Goal: Transaction & Acquisition: Purchase product/service

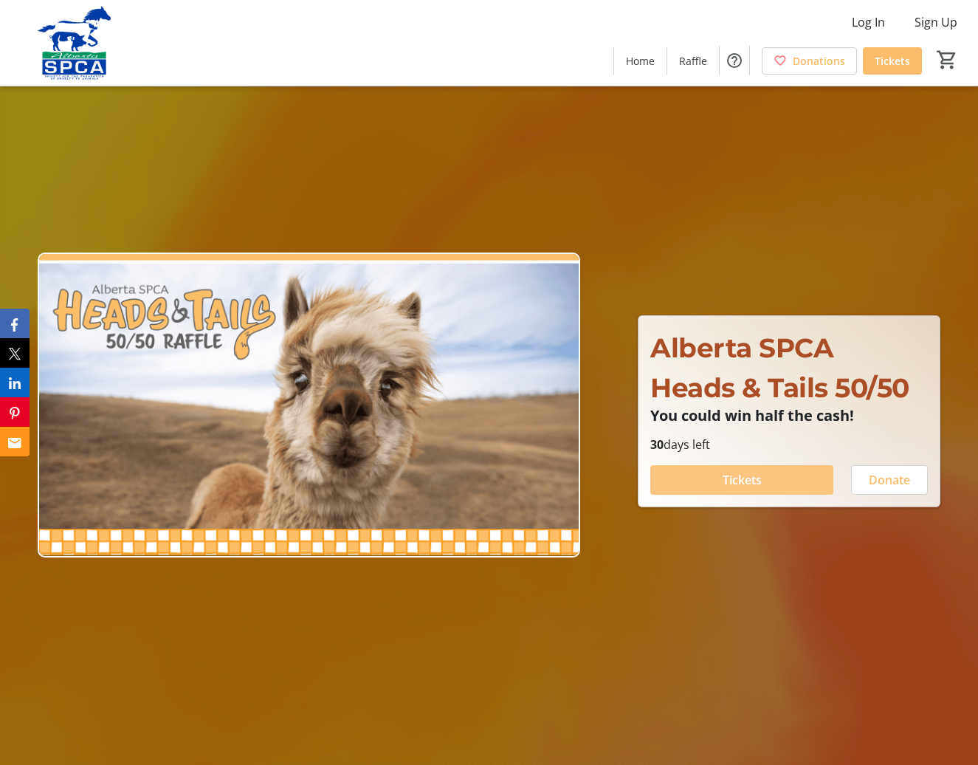
click at [766, 481] on span at bounding box center [741, 479] width 183 height 35
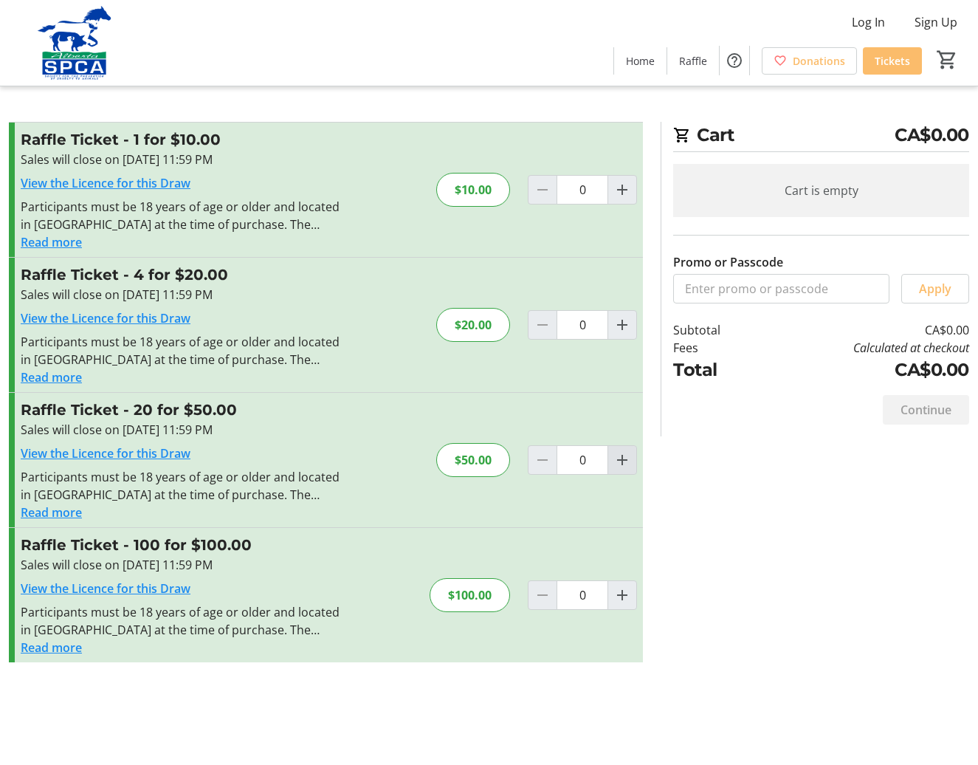
click at [624, 453] on mat-icon "Increment by one" at bounding box center [622, 460] width 18 height 18
type input "1"
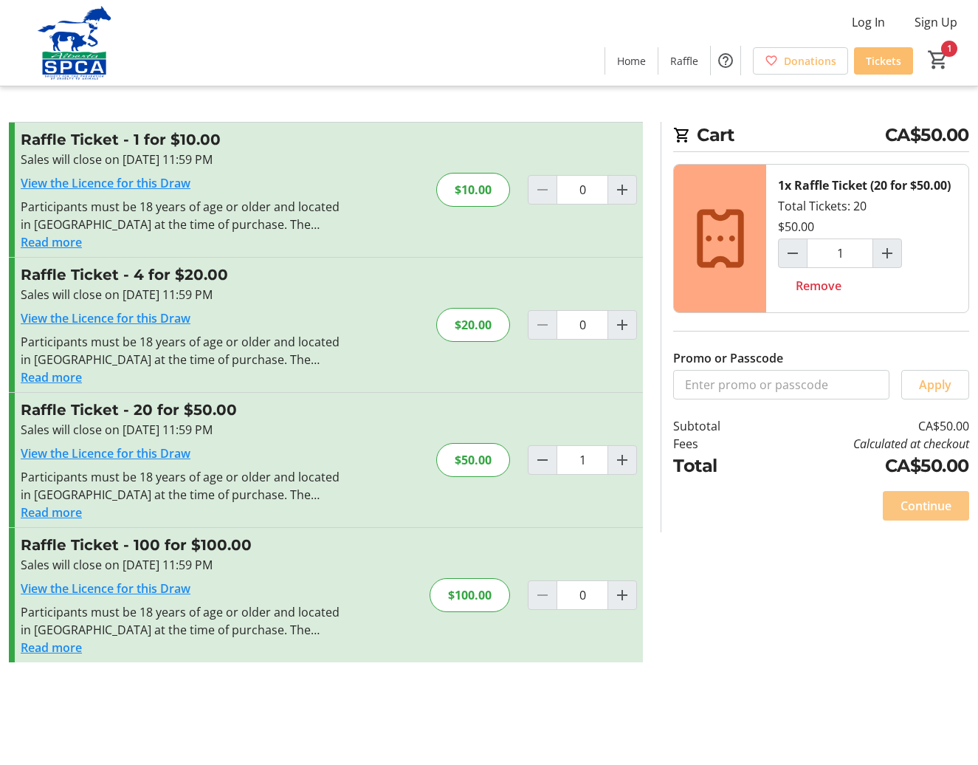
click at [929, 500] on span "Continue" at bounding box center [926, 506] width 51 height 18
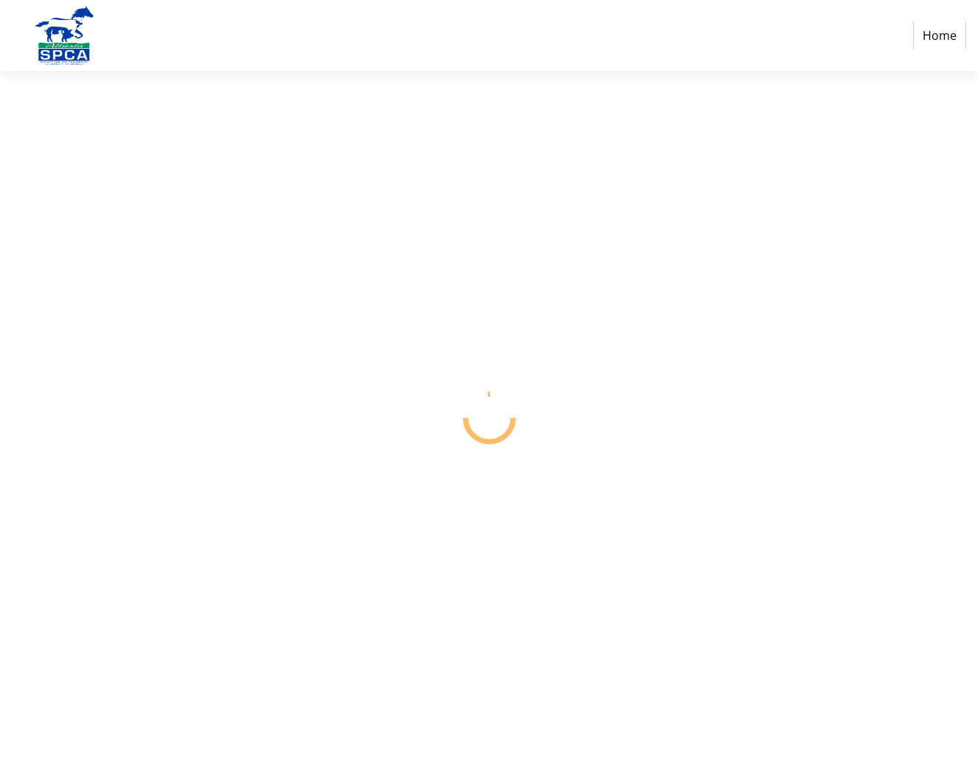
select select "CA"
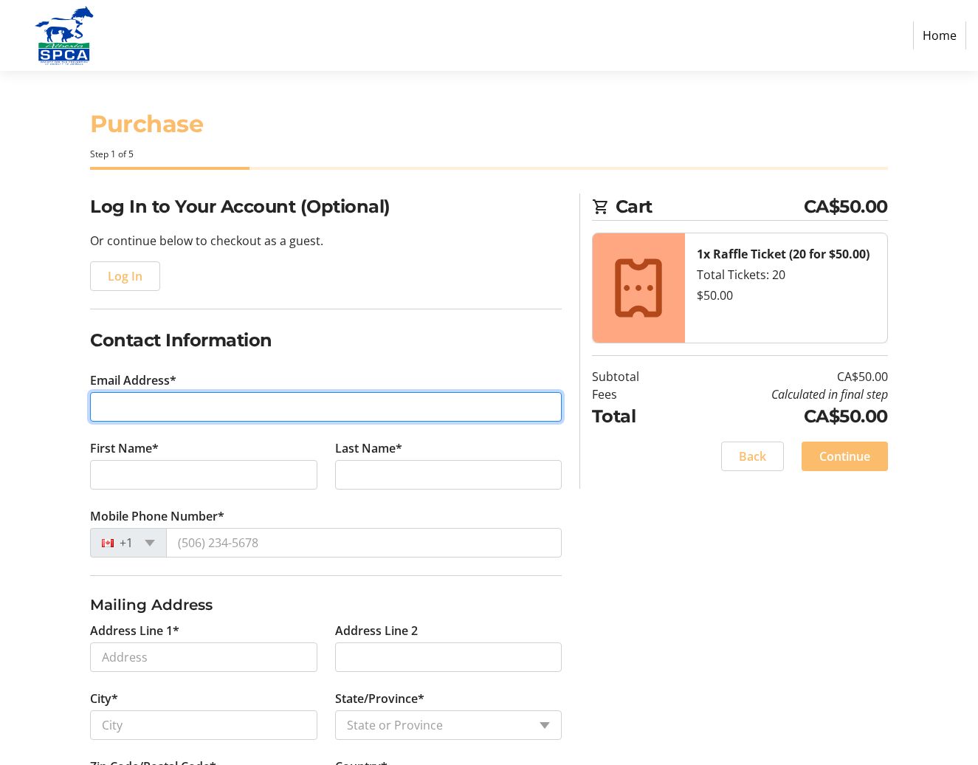
click at [539, 405] on input "Email Address*" at bounding box center [326, 407] width 472 height 30
type input "[EMAIL_ADDRESS][DOMAIN_NAME]"
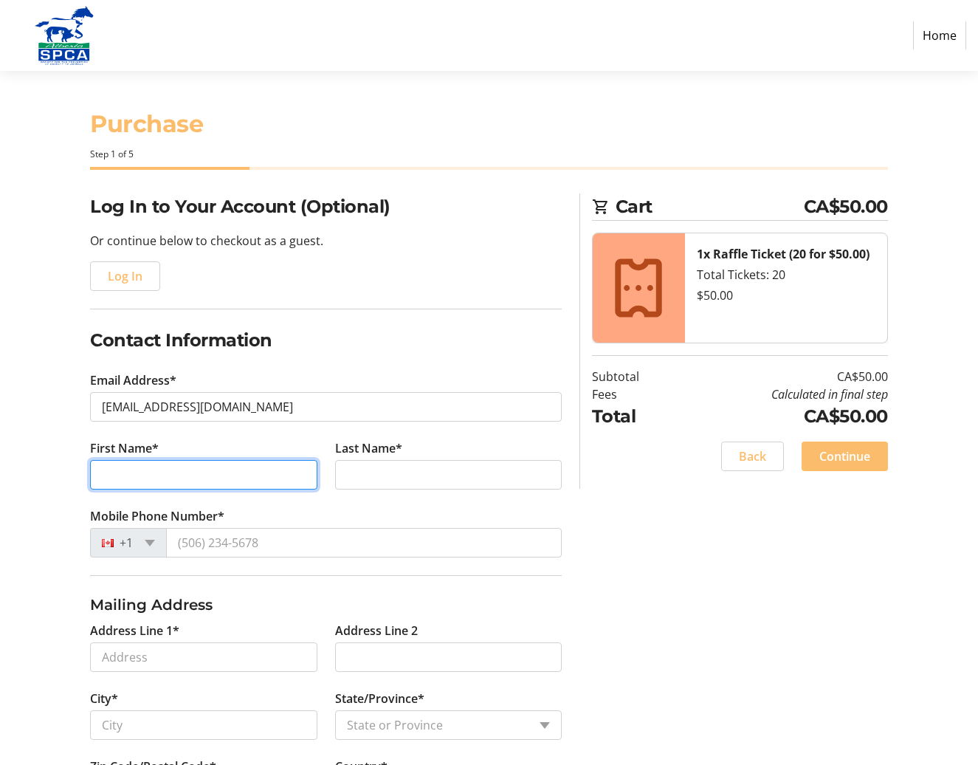
click at [305, 477] on input "First Name*" at bounding box center [203, 475] width 227 height 30
click at [301, 472] on input "First Name*" at bounding box center [203, 475] width 227 height 30
type input "[PERSON_NAME]"
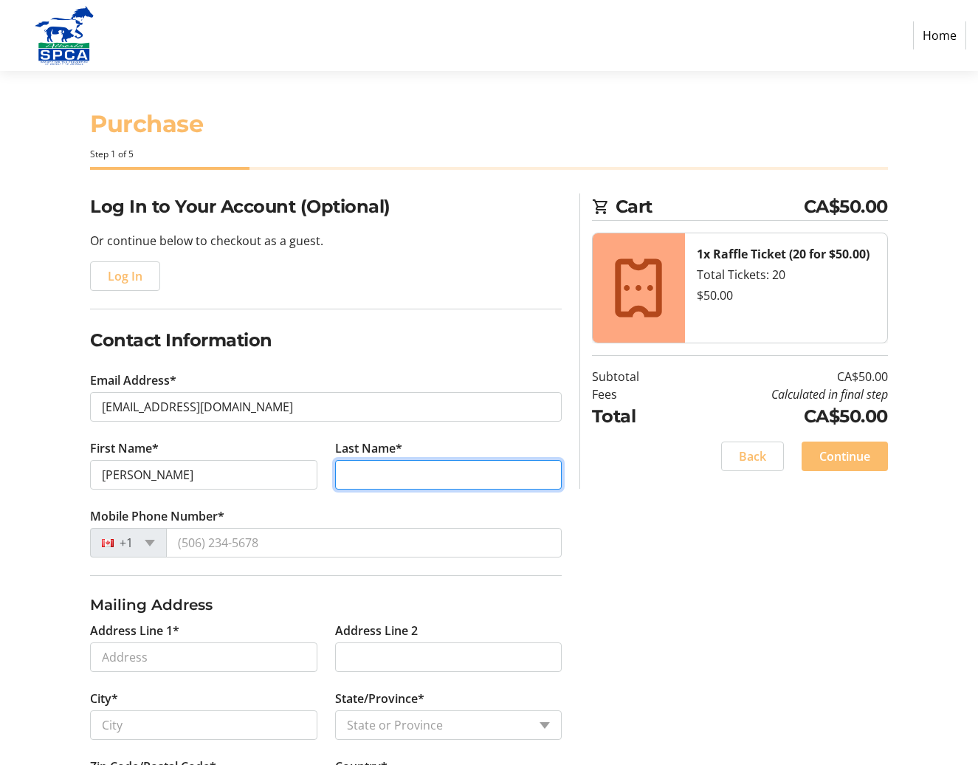
type input "[PERSON_NAME]"
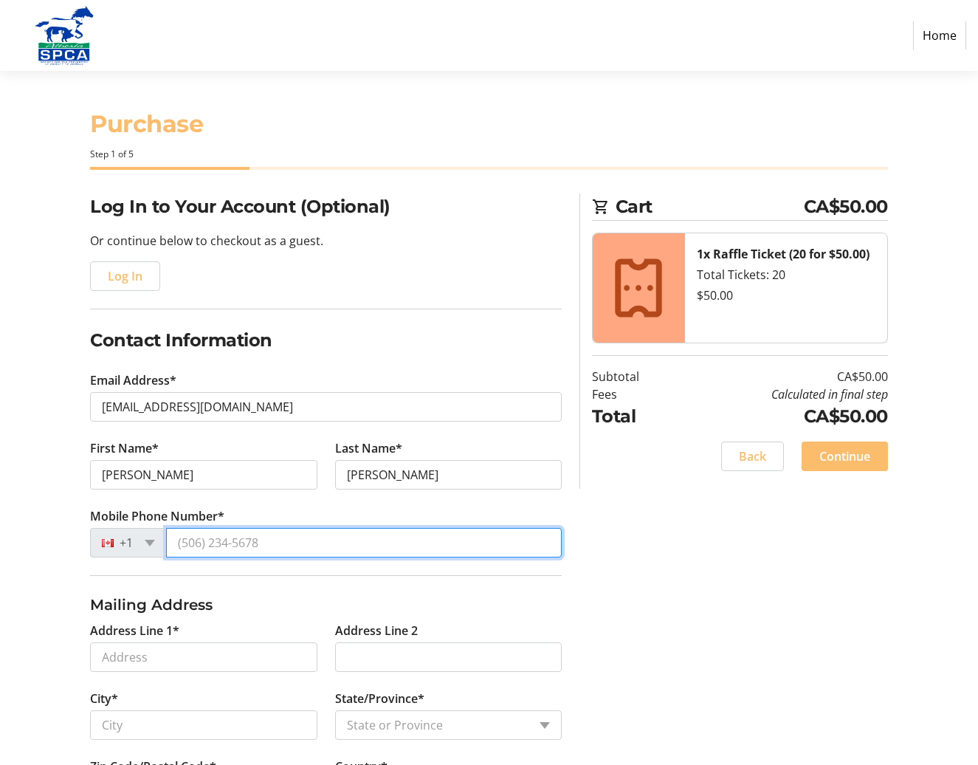
type input "[PHONE_NUMBER]"
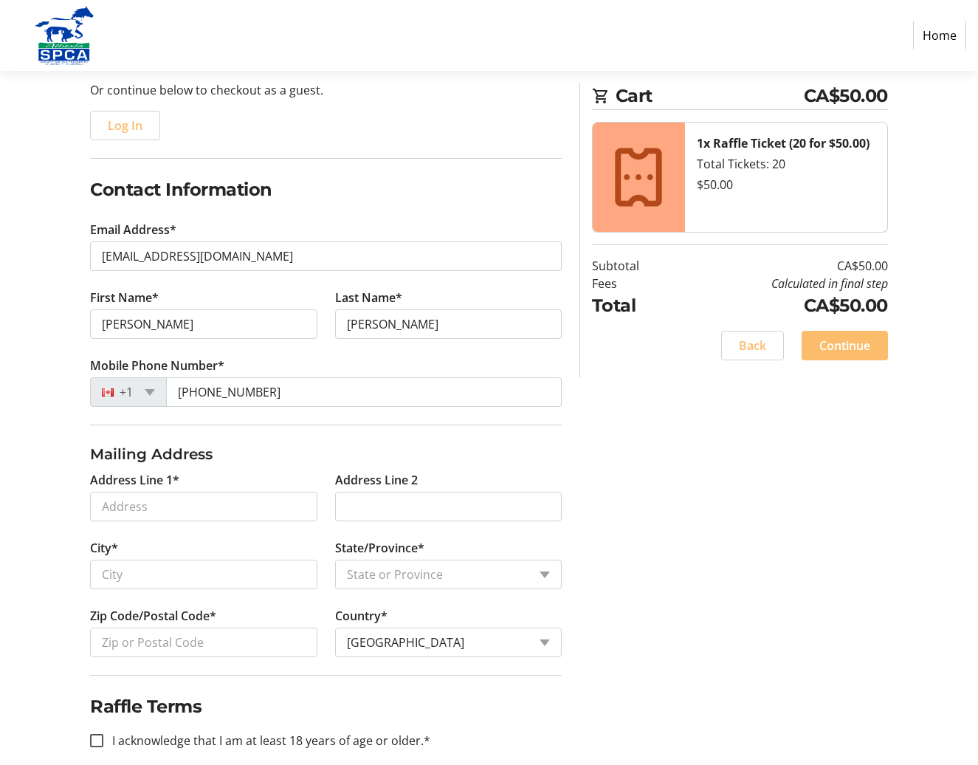
scroll to position [152, 0]
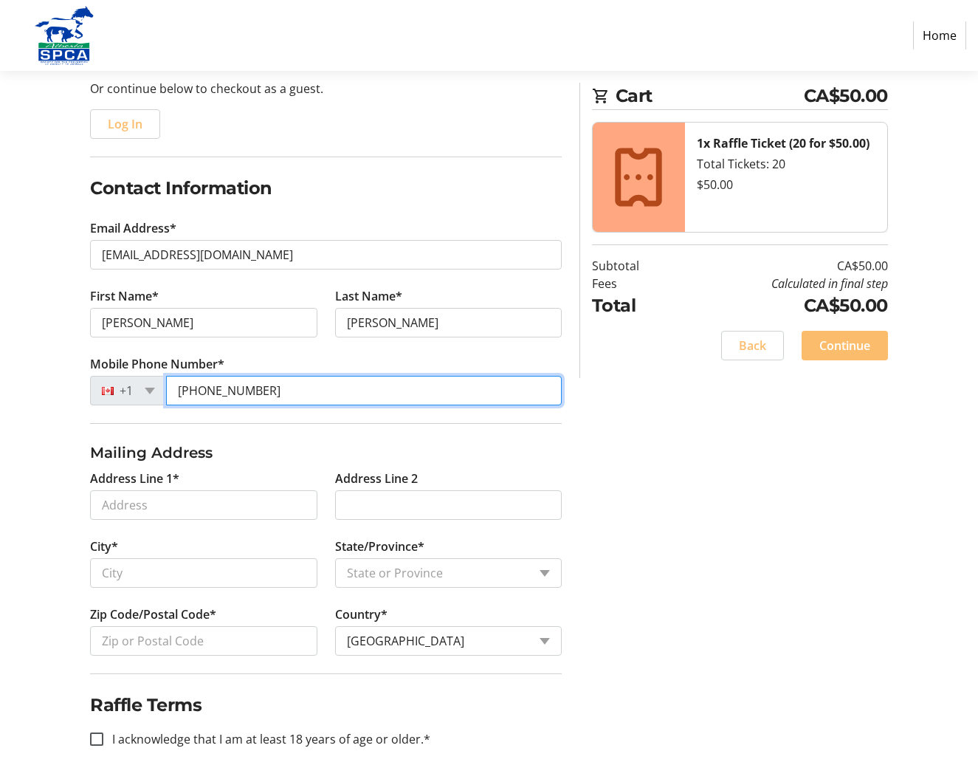
click at [546, 391] on input "[PHONE_NUMBER]" at bounding box center [364, 391] width 396 height 30
type input "[PHONE_NUMBER]"
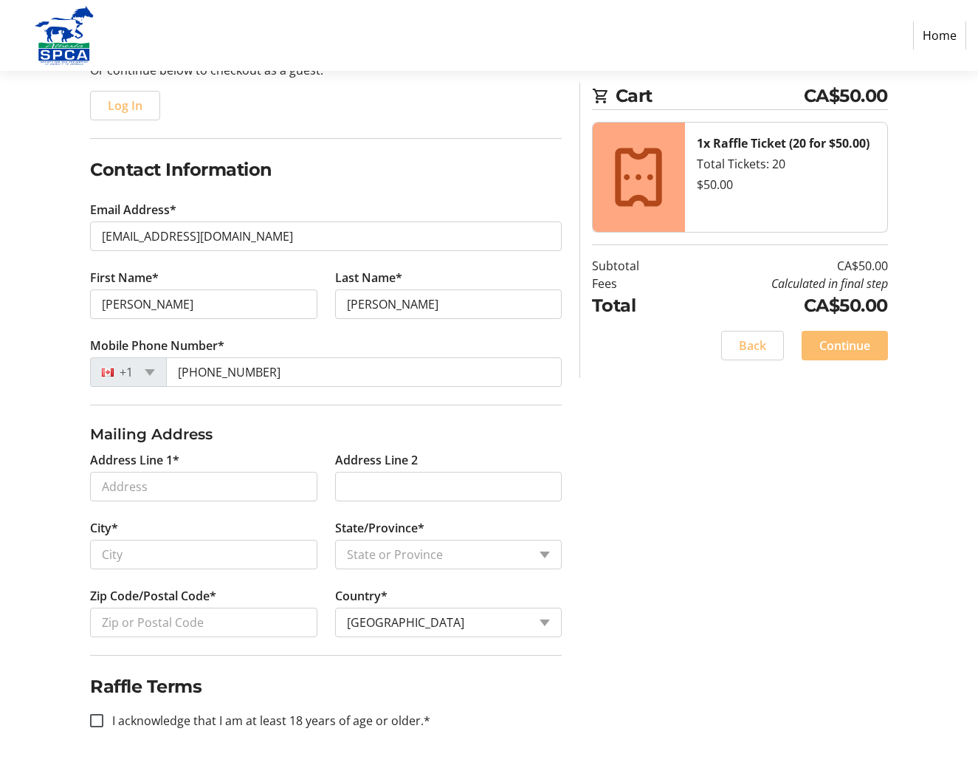
scroll to position [171, 0]
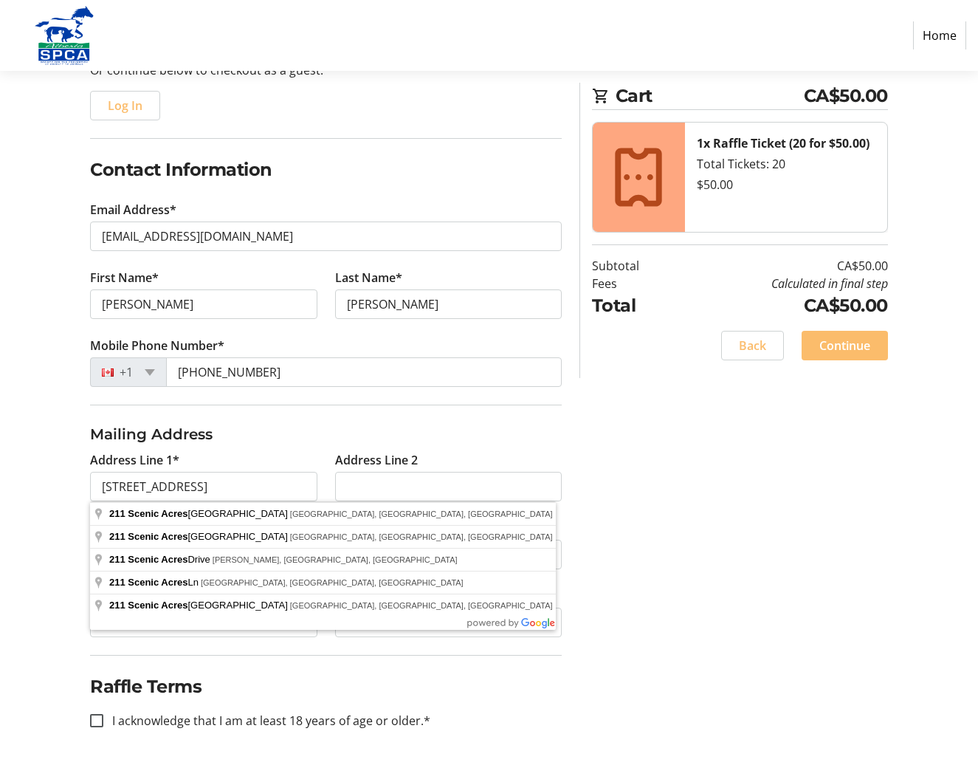
type input "[STREET_ADDRESS]"
type input "[GEOGRAPHIC_DATA]"
select select "AB"
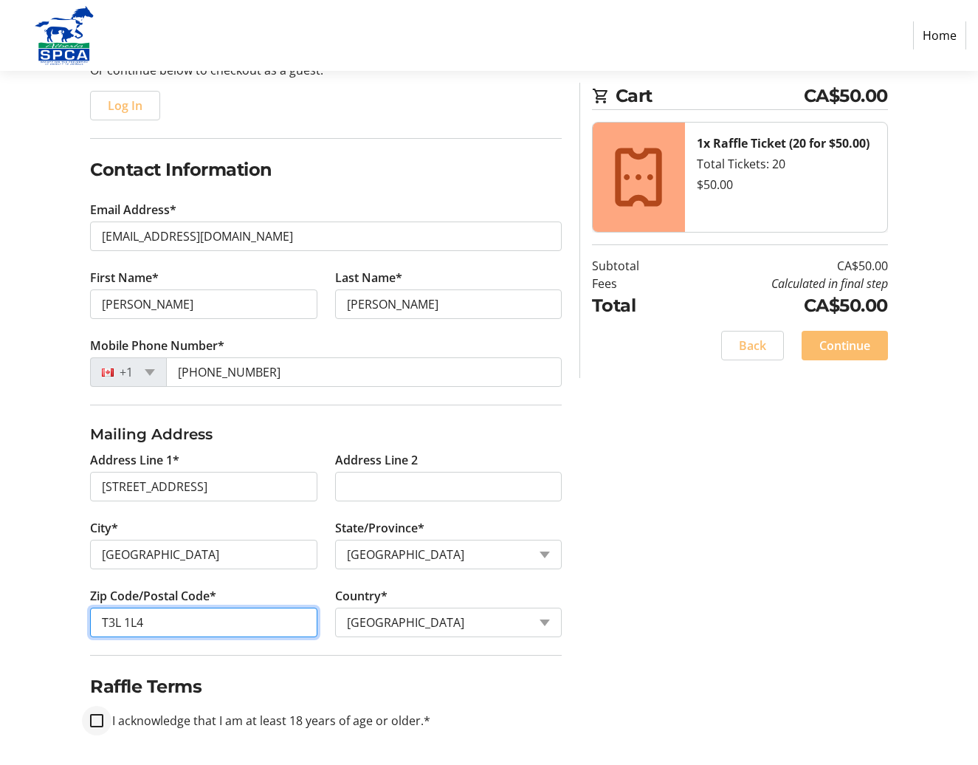
type input "T3L 1L4"
click at [100, 715] on input "I acknowledge that I am at least 18 years of age or older.*" at bounding box center [96, 720] width 13 height 13
checkbox input "true"
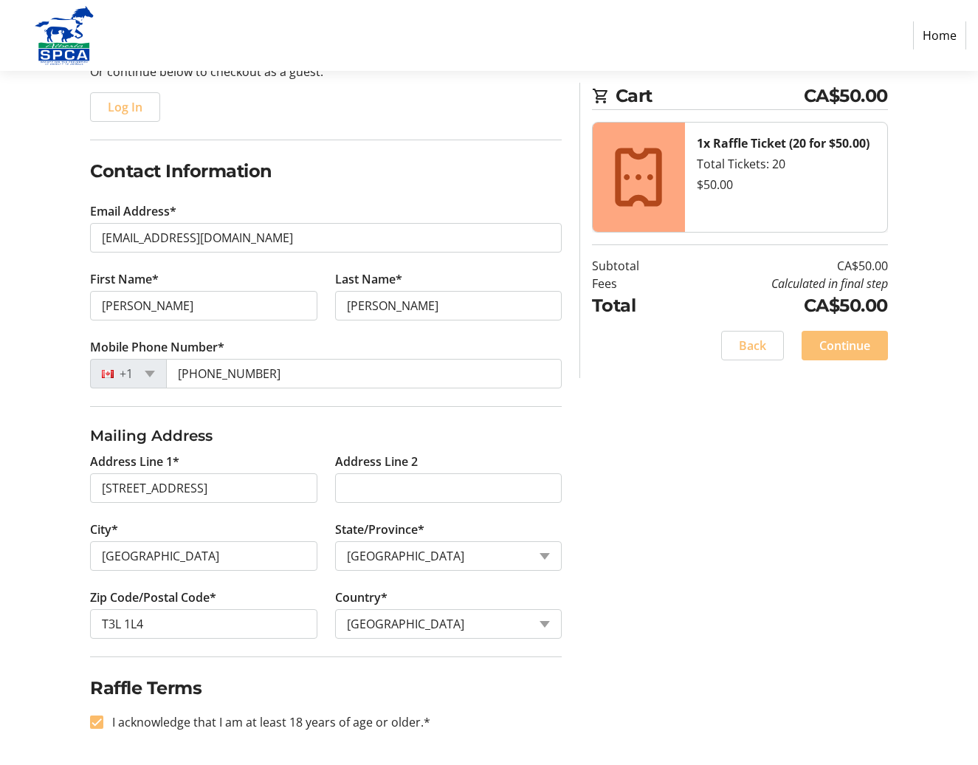
click at [853, 342] on span "Continue" at bounding box center [844, 346] width 51 height 18
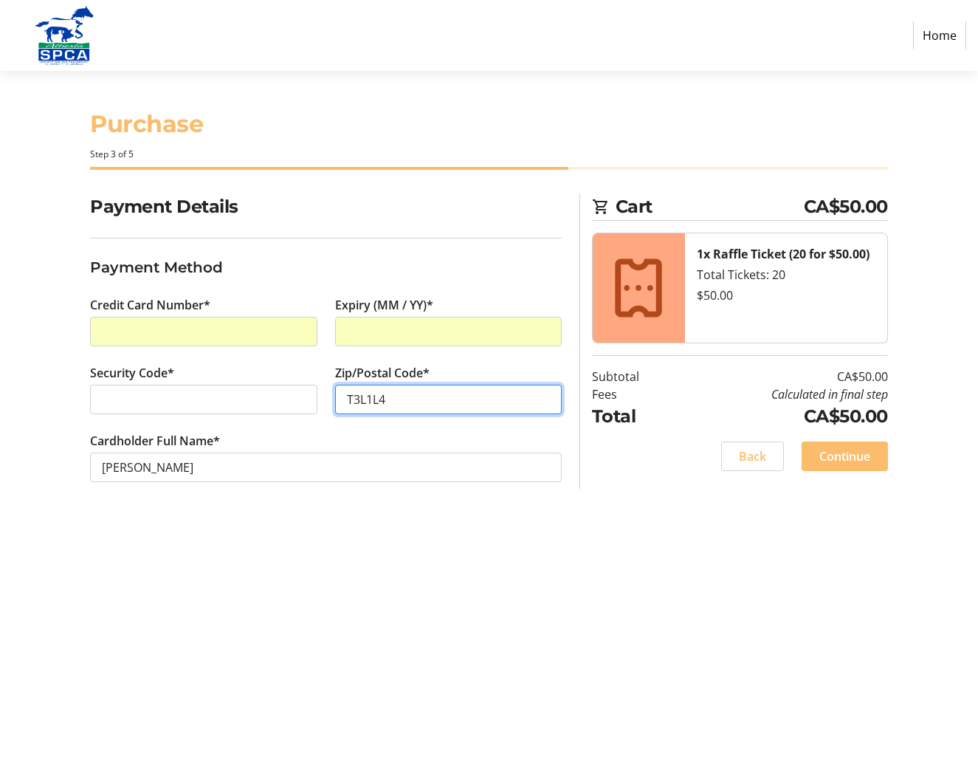
type input "T3L1L4"
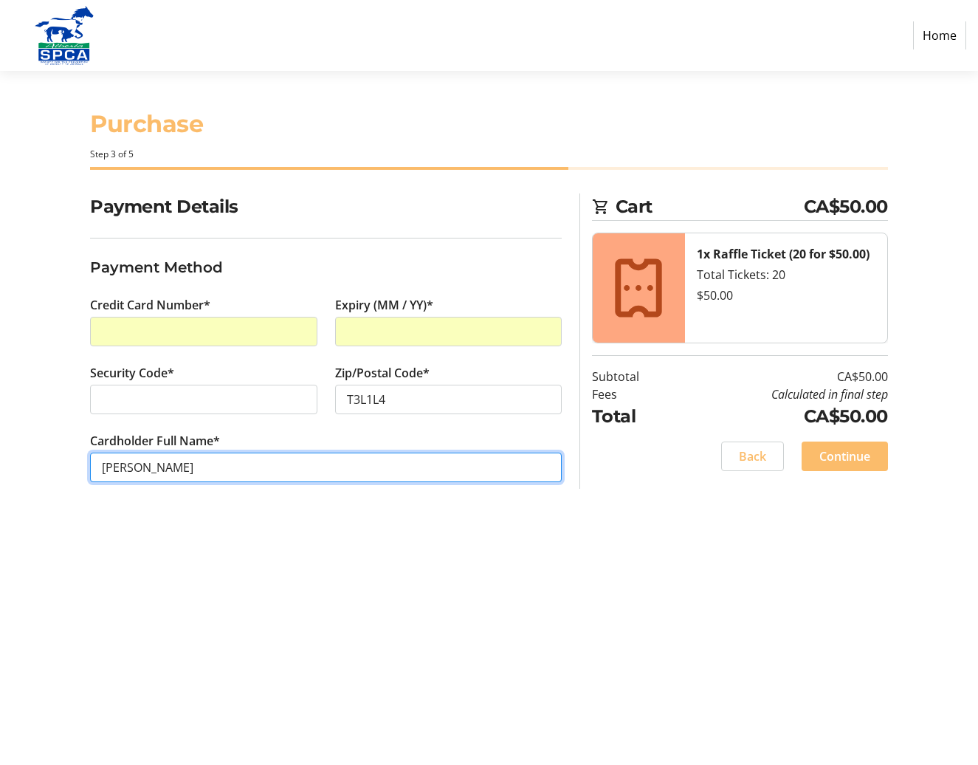
click at [137, 469] on input "[PERSON_NAME]" at bounding box center [326, 468] width 472 height 30
type input "[PERSON_NAME]"
click at [673, 503] on div "Payment Details Payment Method Credit Card Number* Expiry (MM / YY)* Security C…" at bounding box center [489, 355] width 978 height 324
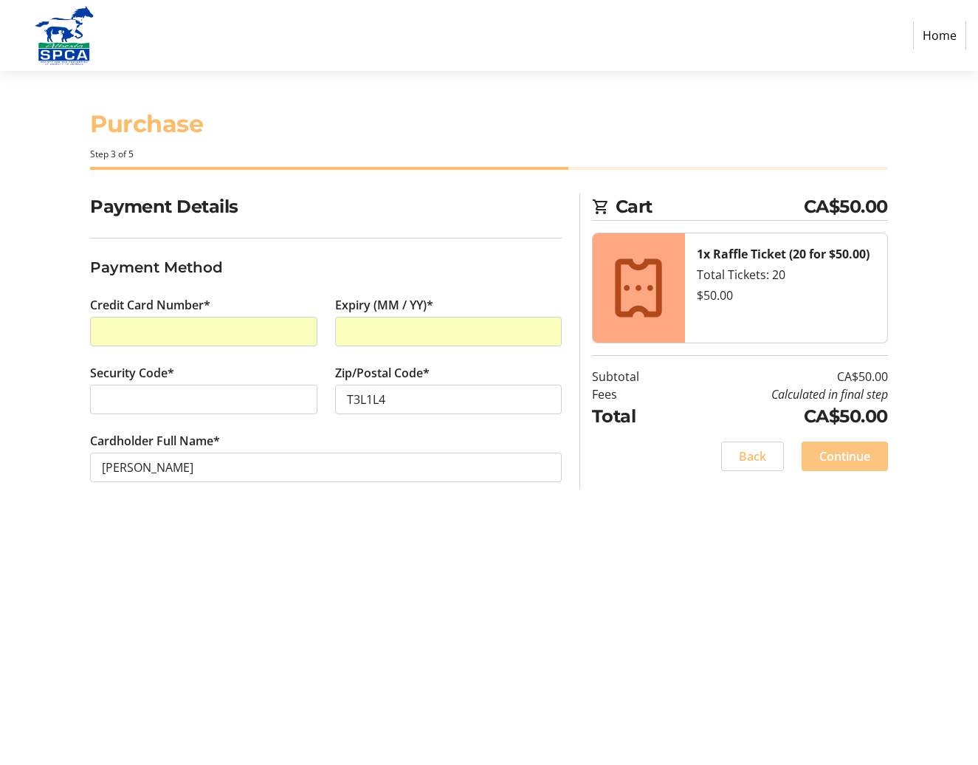
click at [828, 457] on span "Continue" at bounding box center [844, 456] width 51 height 18
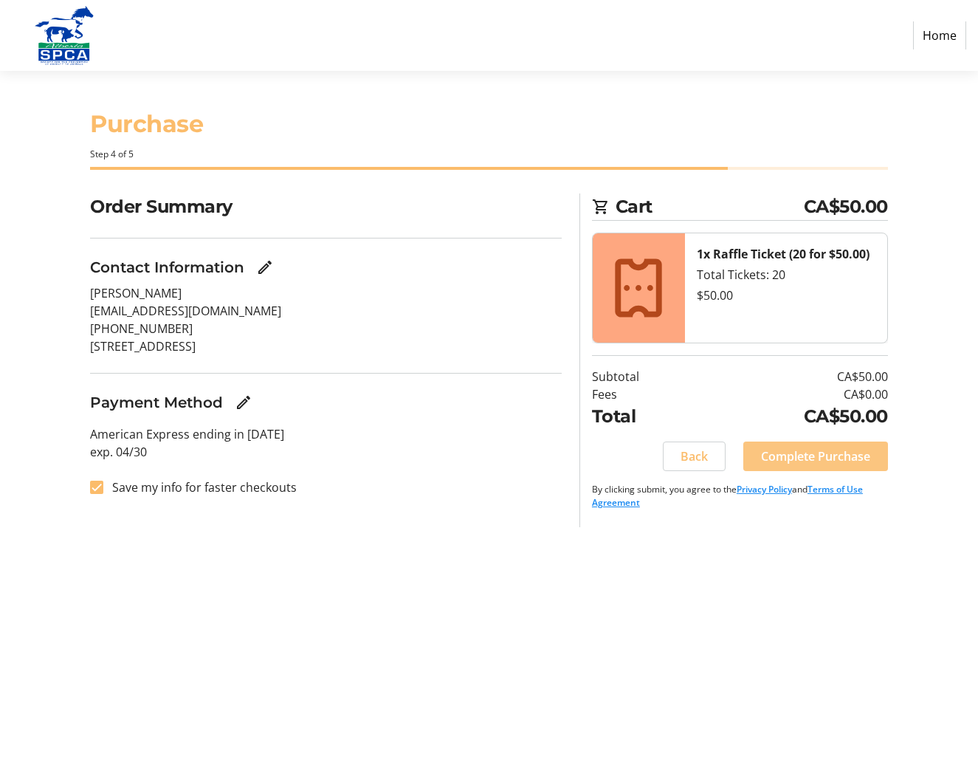
click at [802, 456] on span "Complete Purchase" at bounding box center [815, 456] width 109 height 18
